Goal: Task Accomplishment & Management: Manage account settings

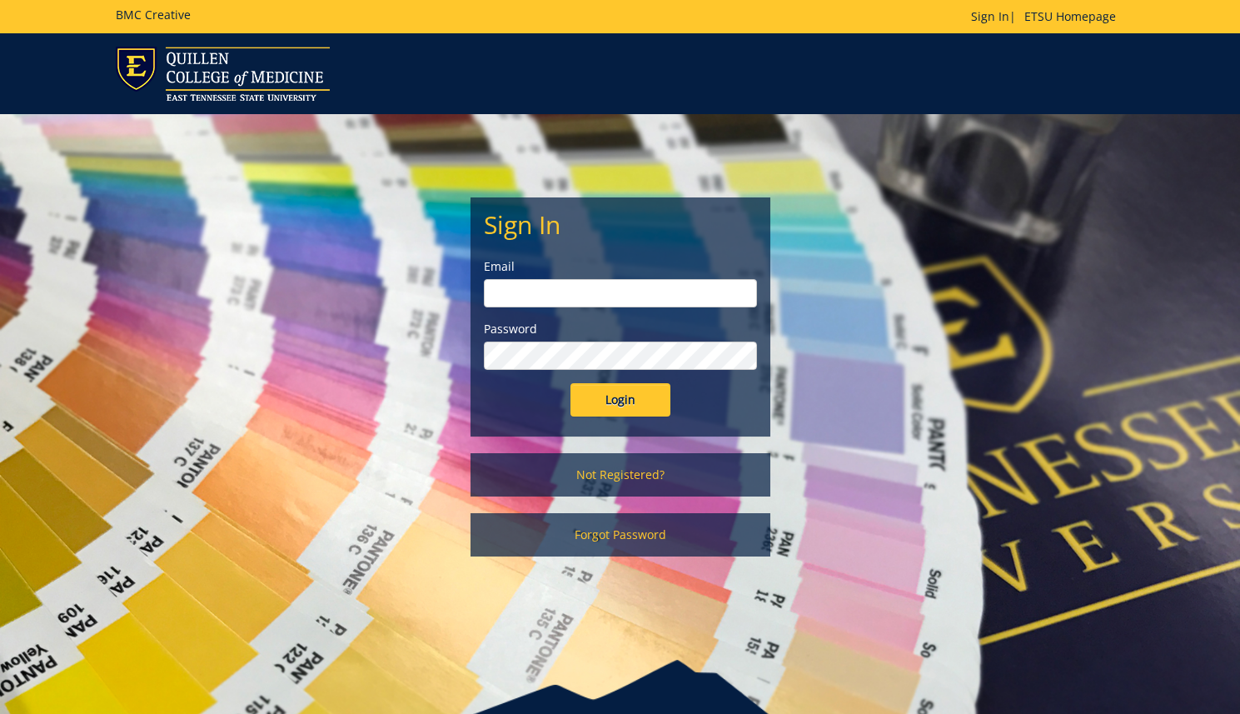
type input "[EMAIL_ADDRESS][DOMAIN_NAME]"
click at [621, 407] on input "Login" at bounding box center [621, 399] width 100 height 33
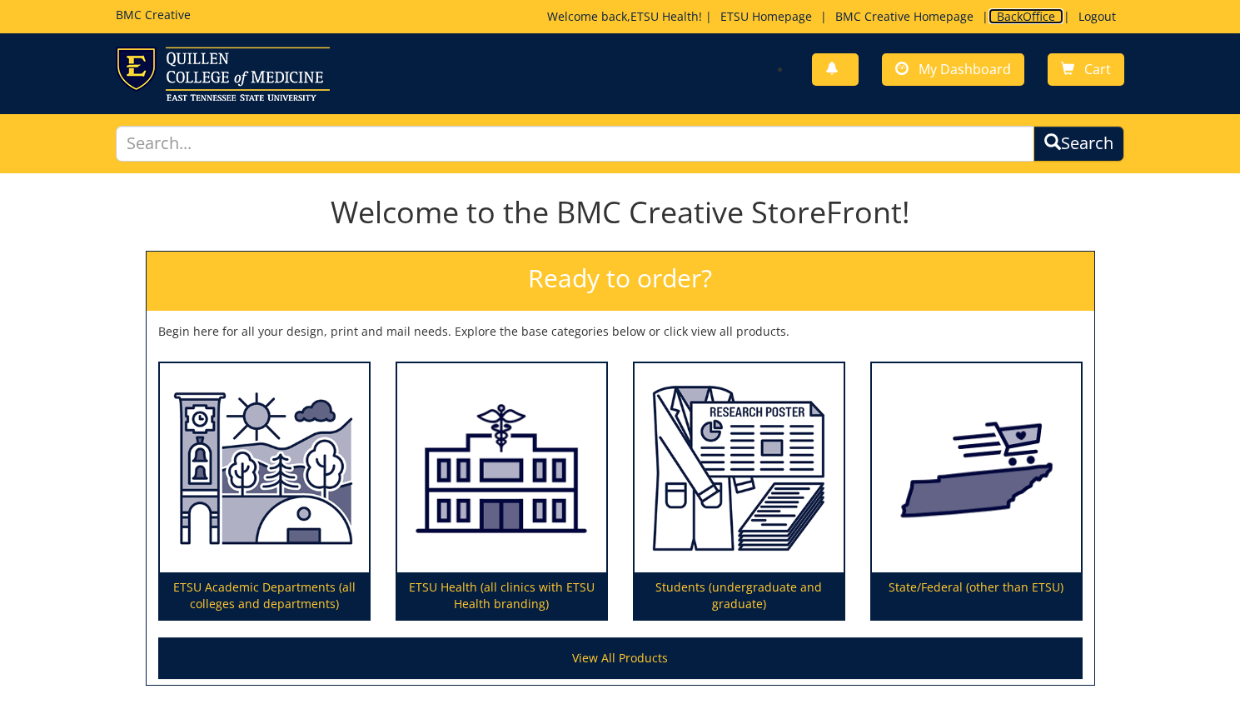
click at [1019, 17] on link "BackOffice" at bounding box center [1026, 16] width 75 height 16
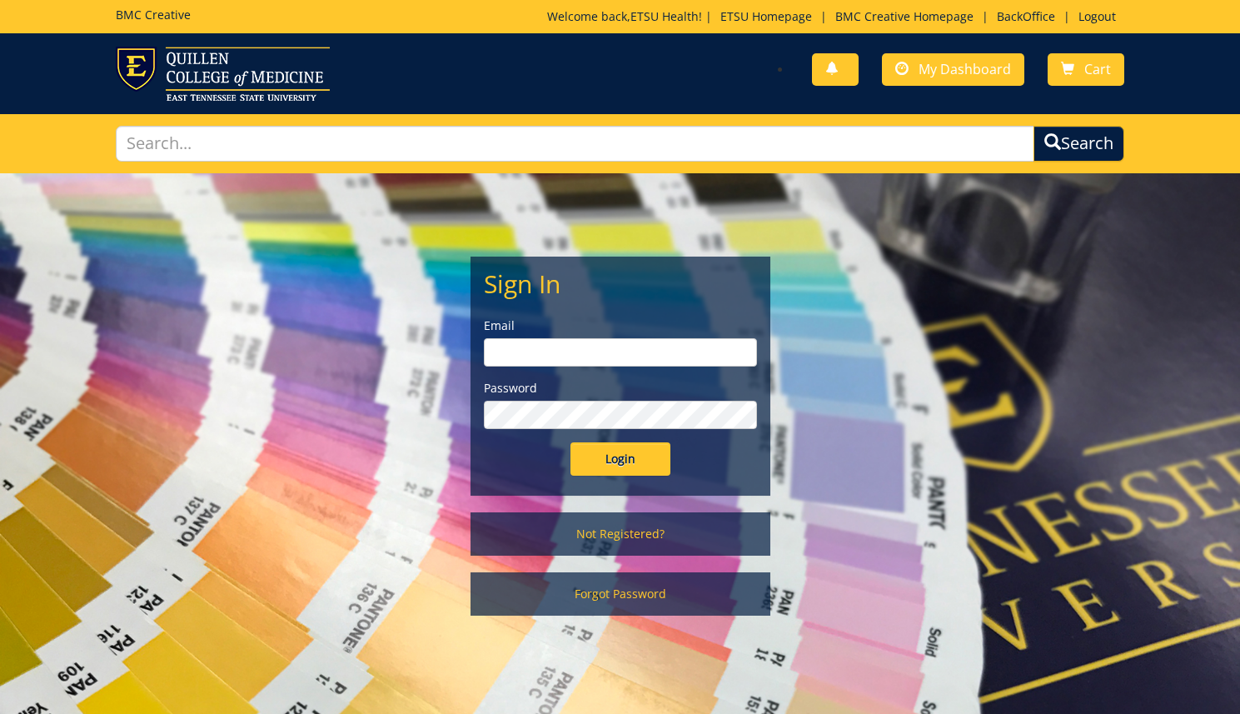
type input "[EMAIL_ADDRESS][DOMAIN_NAME]"
click at [591, 469] on input "Login" at bounding box center [621, 458] width 100 height 33
